Goal: Communication & Community: Answer question/provide support

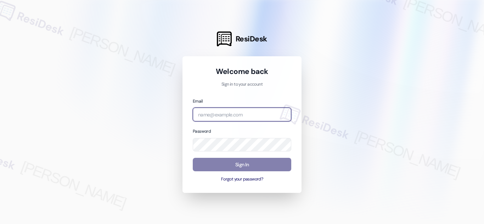
click at [232, 115] on input "email" at bounding box center [242, 115] width 98 height 14
type input "a"
type input "r"
type input "p"
click at [210, 110] on input "apartment management" at bounding box center [242, 115] width 98 height 14
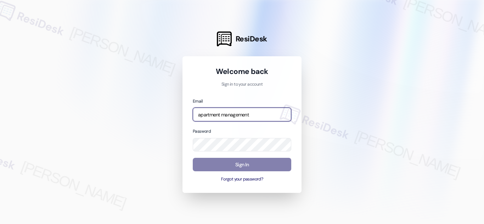
drag, startPoint x: 209, startPoint y: 111, endPoint x: 237, endPoint y: 111, distance: 27.6
click at [237, 111] on input "apartment management" at bounding box center [242, 115] width 98 height 14
type input "automated-surveys-apartment_management_pros-[PERSON_NAME].acueza@apartment_mana…"
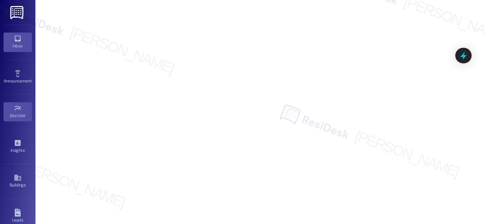
click at [18, 38] on icon at bounding box center [18, 39] width 8 height 8
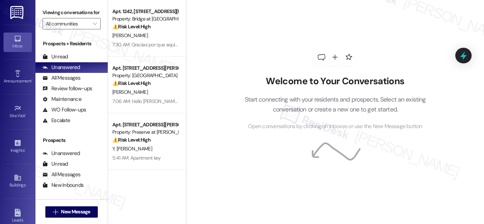
click at [243, 57] on div "Welcome to Your Conversations Start connecting with your residents and prospect…" at bounding box center [335, 89] width 212 height 179
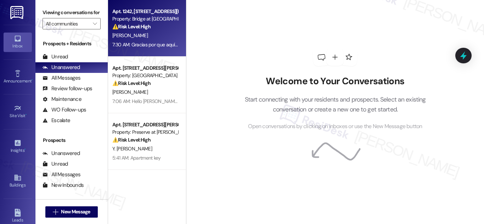
click at [141, 25] on strong "⚠️ Risk Level: High" at bounding box center [131, 26] width 38 height 6
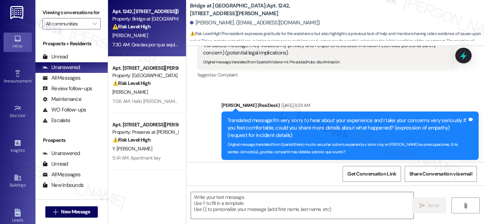
type textarea "Fetching suggested responses. Please feel free to read through the conversation…"
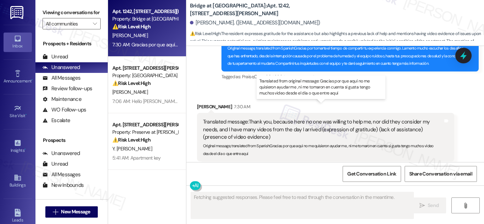
scroll to position [1595, 0]
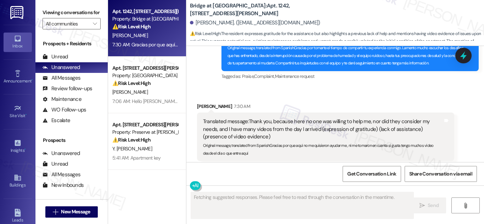
click at [357, 69] on div "Sent via SMS [PERSON_NAME] (ResiDesk) 7:25 AM Translated message: Thank you for…" at bounding box center [350, 36] width 268 height 102
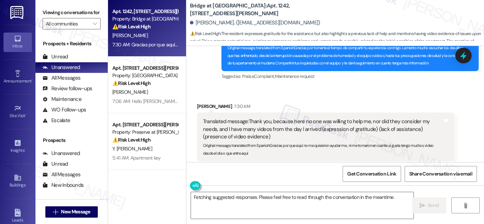
click at [153, 13] on div "Apt. 1242, [STREET_ADDRESS][PERSON_NAME]" at bounding box center [145, 11] width 66 height 7
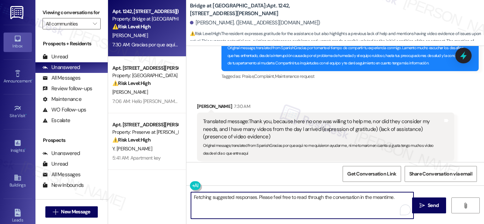
click at [351, 204] on textarea "Fetching suggested responses. Please feel free to read through the conversation…" at bounding box center [302, 205] width 222 height 27
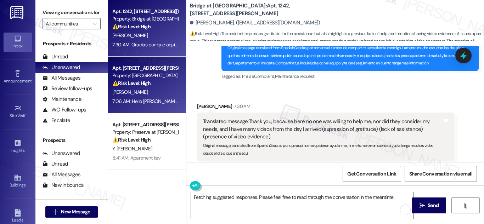
click at [132, 69] on div "Apt. [STREET_ADDRESS][PERSON_NAME]" at bounding box center [145, 67] width 66 height 7
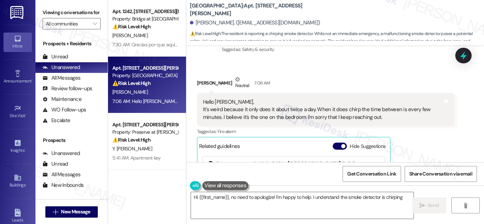
scroll to position [1772, 0]
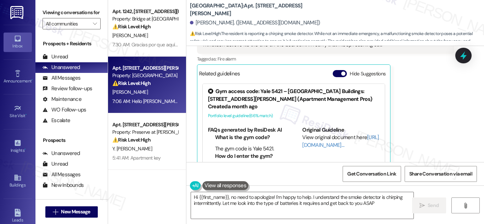
type textarea "Hi {{first_name}}, no need to apologize! I'm happy to help. I understand the sm…"
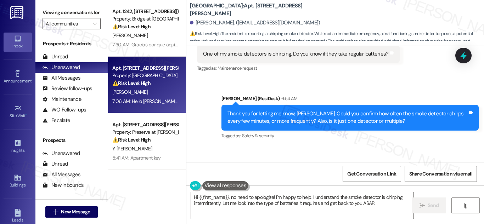
scroll to position [1630, 0]
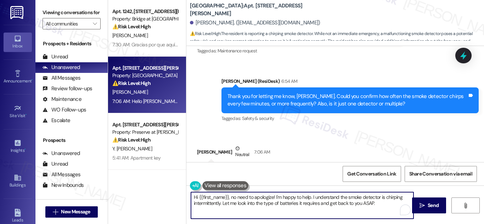
click at [385, 203] on textarea "Hi {{first_name}}, no need to apologize! I'm happy to help. I understand the sm…" at bounding box center [302, 205] width 222 height 27
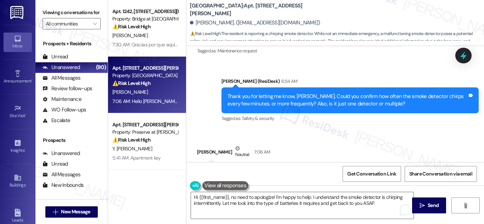
click at [319, 129] on div "Received via SMS [PERSON_NAME] Neutral 7:06 AM Hello [PERSON_NAME], It's weird …" at bounding box center [334, 224] width 297 height 190
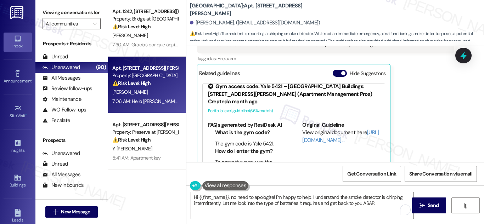
scroll to position [13, 0]
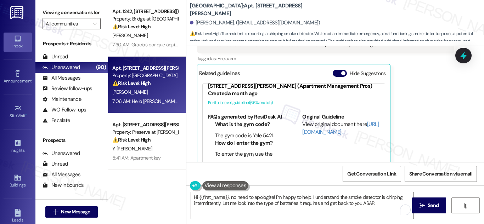
click at [422, 139] on div "[PERSON_NAME] Neutral 7:06 AM Hello [PERSON_NAME], It's weird because it only d…" at bounding box center [325, 87] width 257 height 169
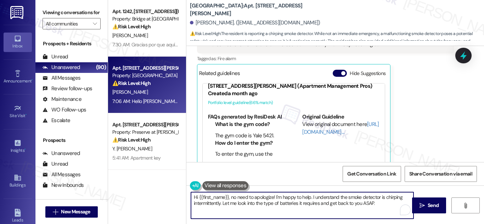
click at [384, 203] on textarea "Hi {{first_name}}, no need to apologize! I'm happy to help. I understand the sm…" at bounding box center [302, 205] width 222 height 27
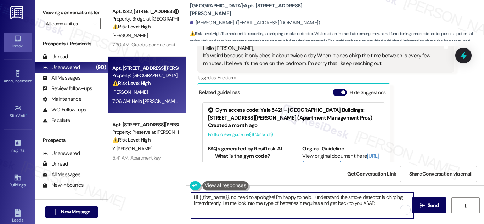
scroll to position [1737, 0]
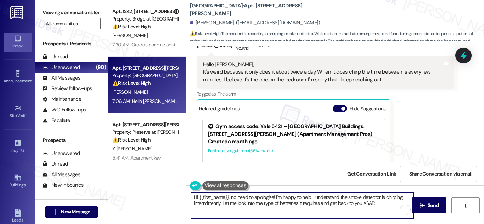
click at [284, 200] on textarea "Hi {{first_name}}, no need to apologize! I'm happy to help. I understand the sm…" at bounding box center [302, 205] width 222 height 27
click at [351, 198] on textarea "Hi {{first_name}}, no need to apologize! I'm happy to help. I understand the sm…" at bounding box center [302, 205] width 222 height 27
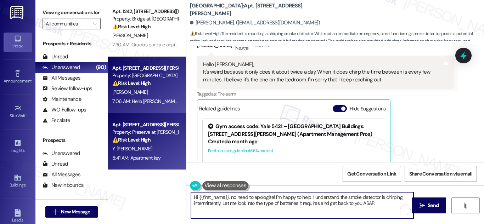
click at [137, 141] on strong "⚠️ Risk Level: High" at bounding box center [131, 140] width 38 height 6
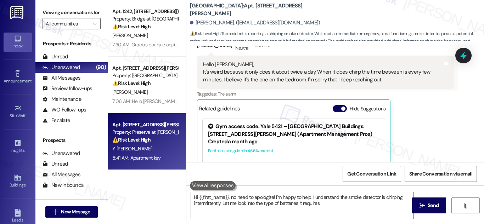
type textarea "Hi {{first_name}}, no need to apologize! I'm happy to help. I understand the sm…"
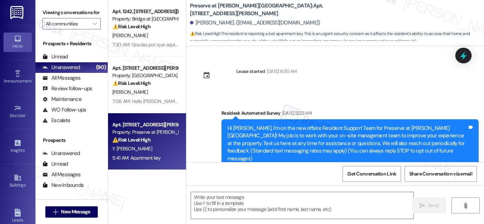
scroll to position [7128, 0]
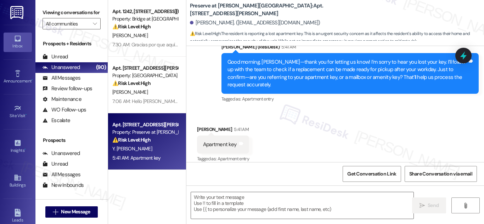
type textarea "Fetching suggested responses. Please feel free to read through the conversation…"
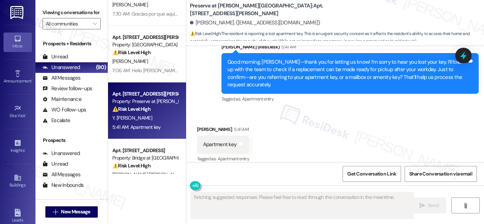
scroll to position [106, 0]
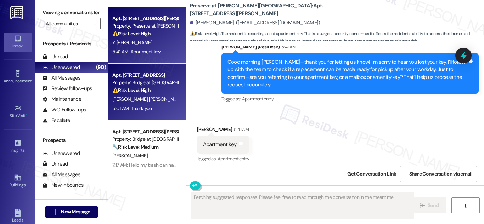
click at [140, 77] on div "Apt. [STREET_ADDRESS]" at bounding box center [145, 75] width 66 height 7
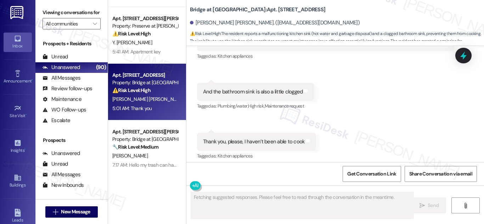
scroll to position [2674, 0]
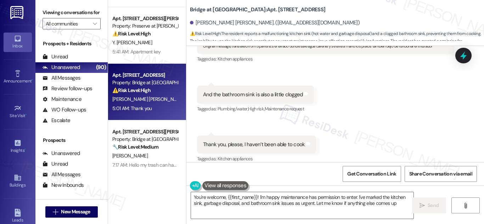
type textarea "You're welcome, {{first_name}}! I'm happy maintenance has permission to enter. …"
click at [398, 205] on textarea "You're welcome, {{first_name}}! I'm happy maintenance has permission to enter. …" at bounding box center [302, 205] width 222 height 27
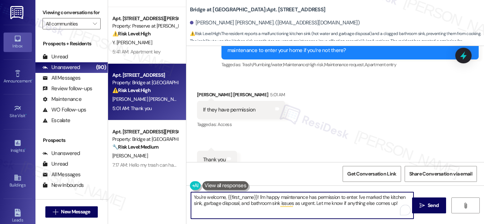
scroll to position [2851, 0]
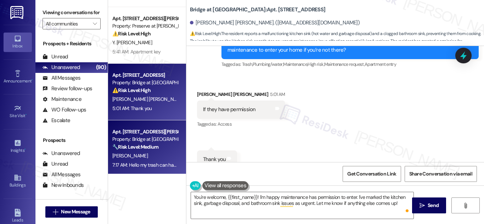
click at [147, 136] on div "Property: Bridge at [GEOGRAPHIC_DATA]" at bounding box center [145, 139] width 66 height 7
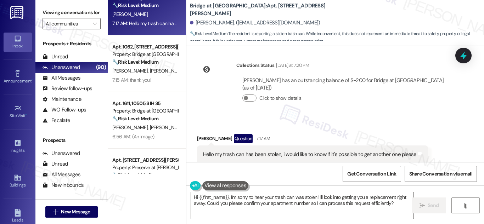
scroll to position [1108, 0]
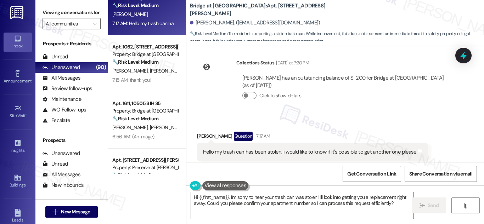
click at [328, 148] on div "Hello my trash can has been stolen, i would like to know if it's possible to ge…" at bounding box center [310, 151] width 214 height 7
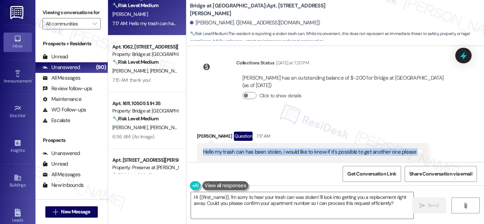
click at [328, 148] on div "Hello my trash can has been stolen, i would like to know if it's possible to ge…" at bounding box center [310, 151] width 214 height 7
copy div "Hello my trash can has been stolen, i would like to know if it's possible to ge…"
click at [272, 200] on textarea "Hi {{first_name}}, I'm sorry to hear your trash can was stolen! I'll look into …" at bounding box center [302, 205] width 222 height 27
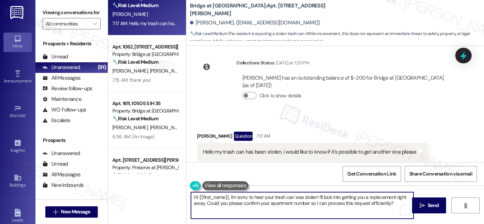
click at [272, 200] on textarea "Hi {{first_name}}, I'm sorry to hear your trash can was stolen! I'll look into …" at bounding box center [302, 205] width 222 height 27
click at [271, 199] on textarea "Hi {{first_name}}, I'm sorry to hear your trash can was stolen! I'll look into …" at bounding box center [302, 205] width 222 height 27
paste textarea "Oh no, I’m sorry to hear your trash can was taken! I’ll follow up with the team…"
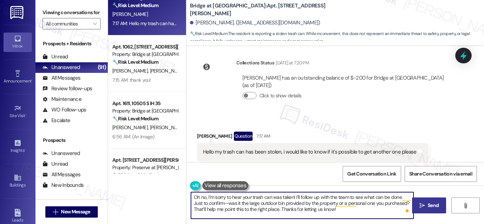
type textarea "Oh no, I’m sorry to hear your trash can was taken! I’ll follow up with the team…"
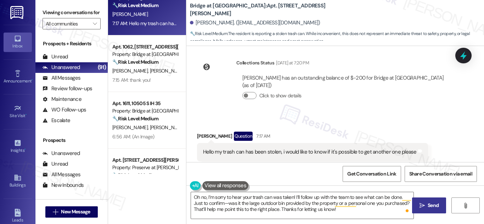
click at [419, 205] on icon "" at bounding box center [421, 206] width 5 height 6
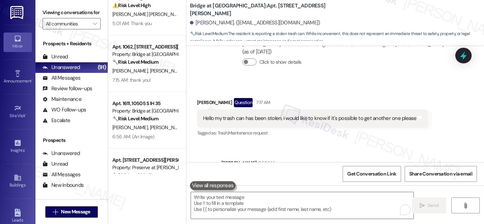
scroll to position [1172, 0]
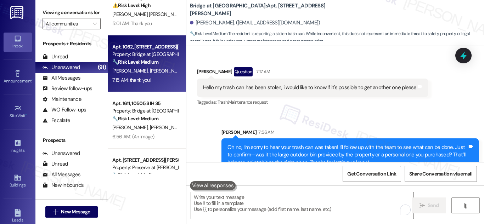
click at [144, 62] on strong "🔧 Risk Level: Medium" at bounding box center [135, 62] width 46 height 6
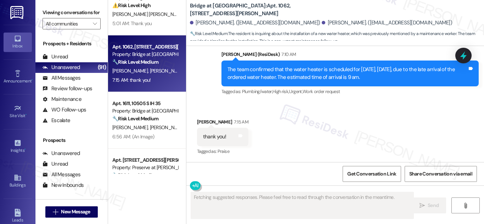
scroll to position [574, 0]
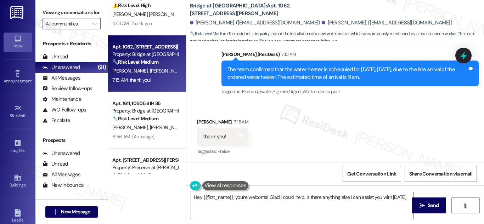
type textarea "Hey {{first_name}}, you're welcome! Glad I could help. Is there anything else I…"
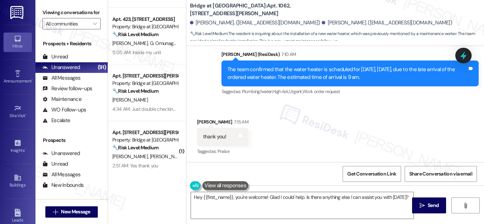
scroll to position [531, 0]
